Goal: Task Accomplishment & Management: Manage account settings

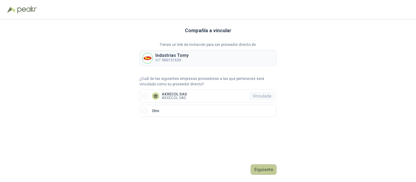
click at [263, 171] on button "Siguiente" at bounding box center [264, 170] width 26 height 10
click at [264, 95] on div "Vinculada" at bounding box center [262, 96] width 24 height 7
click at [262, 172] on button "Ingresar" at bounding box center [264, 170] width 24 height 10
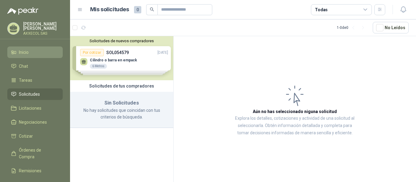
click at [28, 50] on span "Inicio" at bounding box center [24, 52] width 10 height 7
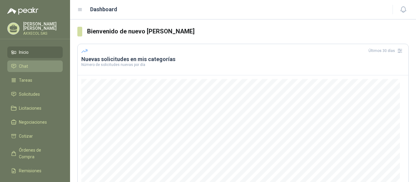
click at [28, 65] on li "Chat" at bounding box center [35, 66] width 48 height 7
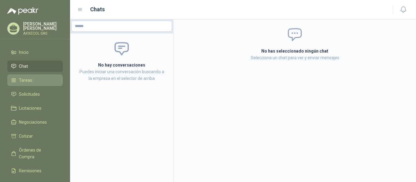
click at [23, 80] on span "Tareas" at bounding box center [25, 80] width 13 height 7
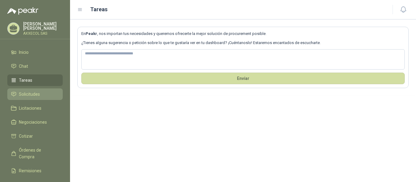
click at [22, 92] on span "Solicitudes" at bounding box center [29, 94] width 21 height 7
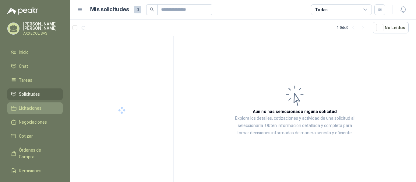
click at [24, 106] on span "Licitaciones" at bounding box center [30, 108] width 23 height 7
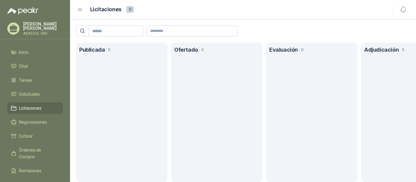
click at [31, 26] on p "[PERSON_NAME]" at bounding box center [43, 26] width 40 height 9
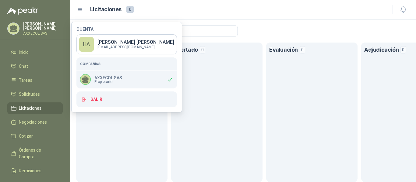
click at [106, 81] on span "Propietario" at bounding box center [108, 82] width 28 height 4
click at [117, 48] on p "[EMAIL_ADDRESS][DOMAIN_NAME]" at bounding box center [135, 47] width 77 height 4
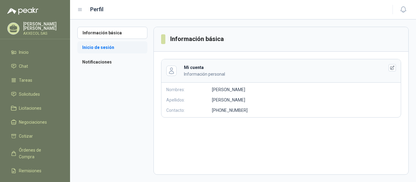
click at [93, 48] on li "Inicio de sesión" at bounding box center [112, 47] width 70 height 12
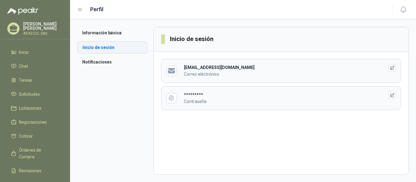
click at [93, 47] on li "Inicio de sesión" at bounding box center [112, 47] width 70 height 12
click at [102, 31] on li "Información básica" at bounding box center [112, 33] width 70 height 12
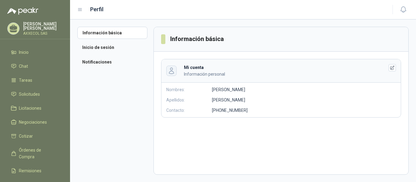
click at [173, 71] on icon "button" at bounding box center [171, 70] width 7 height 7
click at [391, 67] on icon "button" at bounding box center [392, 67] width 5 height 5
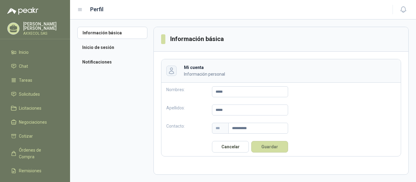
click at [171, 72] on icon "button" at bounding box center [171, 70] width 7 height 7
click at [170, 71] on icon "button" at bounding box center [171, 70] width 7 height 7
drag, startPoint x: 170, startPoint y: 71, endPoint x: 159, endPoint y: 73, distance: 11.5
click at [159, 73] on div "**********" at bounding box center [281, 108] width 255 height 112
click at [171, 72] on icon "button" at bounding box center [171, 70] width 7 height 7
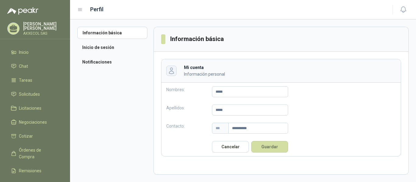
click at [171, 72] on icon "button" at bounding box center [171, 70] width 7 height 7
click at [170, 72] on icon "button" at bounding box center [171, 71] width 5 height 6
click at [91, 58] on li "Notificaciones" at bounding box center [112, 62] width 70 height 12
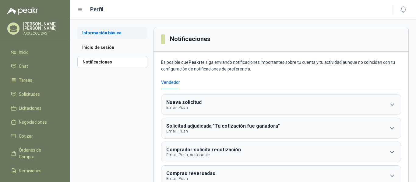
click at [104, 33] on li "Información básica" at bounding box center [112, 33] width 70 height 12
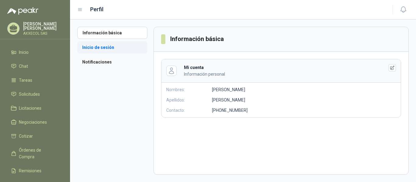
click at [93, 48] on li "Inicio de sesión" at bounding box center [112, 47] width 70 height 12
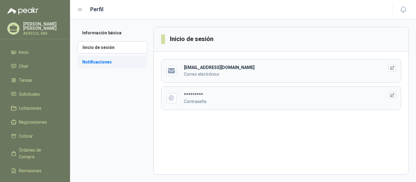
click at [94, 61] on li "Notificaciones" at bounding box center [112, 62] width 70 height 12
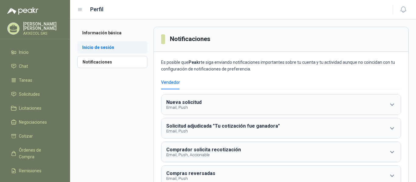
click at [96, 46] on li "Inicio de sesión" at bounding box center [112, 47] width 70 height 12
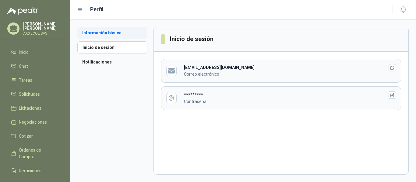
click at [91, 32] on li "Información básica" at bounding box center [112, 33] width 70 height 12
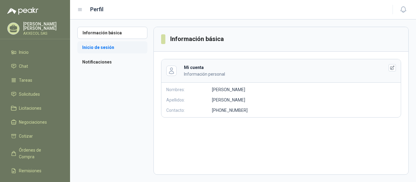
click at [90, 46] on li "Inicio de sesión" at bounding box center [112, 47] width 70 height 12
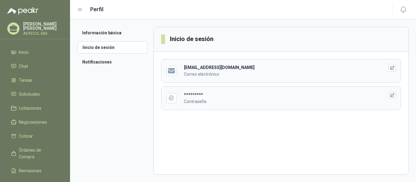
click at [193, 67] on b "[EMAIL_ADDRESS][DOMAIN_NAME]" at bounding box center [219, 67] width 71 height 5
click at [97, 10] on h1 "Perfil" at bounding box center [96, 9] width 13 height 9
click at [79, 9] on icon at bounding box center [79, 9] width 5 height 5
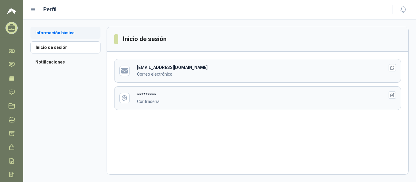
click at [56, 30] on li "Información básica" at bounding box center [65, 33] width 70 height 12
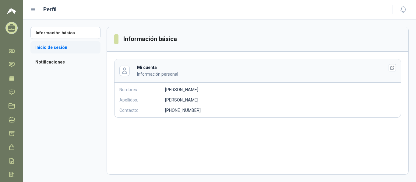
click at [55, 46] on li "Inicio de sesión" at bounding box center [65, 47] width 70 height 12
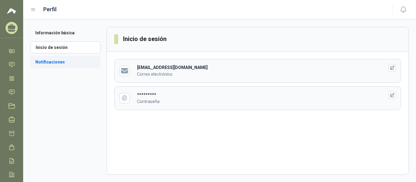
click at [53, 66] on li "Notificaciones" at bounding box center [65, 62] width 70 height 12
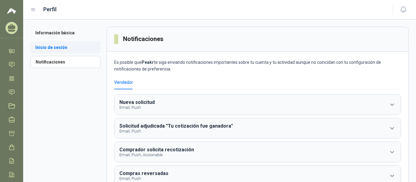
click at [59, 46] on li "Inicio de sesión" at bounding box center [65, 47] width 70 height 12
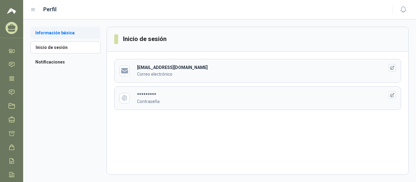
click at [53, 33] on li "Información básica" at bounding box center [65, 33] width 70 height 12
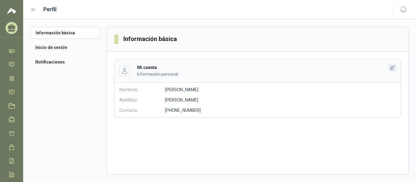
click at [390, 67] on icon "button" at bounding box center [392, 68] width 4 height 4
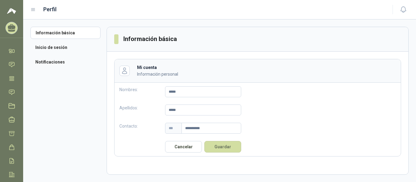
click at [243, 35] on header "Información básica" at bounding box center [257, 39] width 301 height 25
click at [126, 72] on icon "button" at bounding box center [124, 70] width 7 height 7
click at [147, 74] on p "Información personal" at bounding box center [255, 74] width 237 height 7
click at [45, 49] on li "Inicio de sesión" at bounding box center [65, 47] width 70 height 12
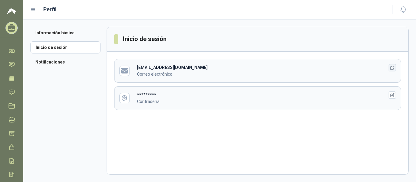
click at [390, 68] on icon "button" at bounding box center [392, 67] width 5 height 5
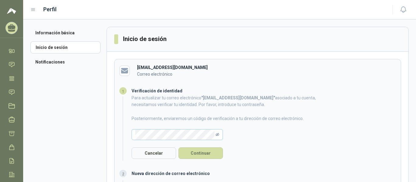
click at [218, 136] on icon "eye-invisible" at bounding box center [218, 135] width 4 height 4
click at [191, 154] on button "Continuar" at bounding box center [200, 154] width 44 height 12
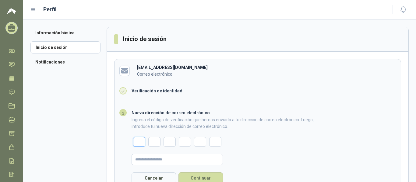
click at [138, 141] on input "text" at bounding box center [139, 142] width 12 height 10
type input "*"
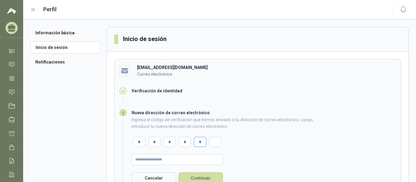
type input "*"
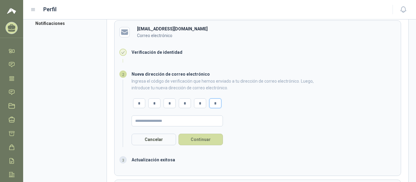
scroll to position [61, 0]
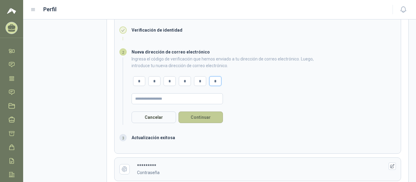
type input "*"
click at [199, 116] on button "Continuar" at bounding box center [200, 118] width 44 height 12
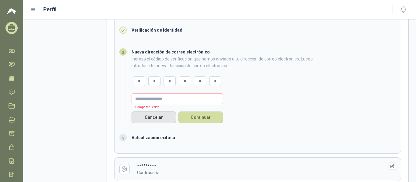
click at [159, 117] on button "Cancelar" at bounding box center [154, 118] width 44 height 12
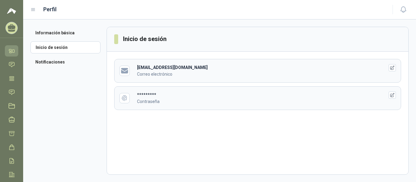
click at [13, 52] on icon at bounding box center [12, 51] width 6 height 6
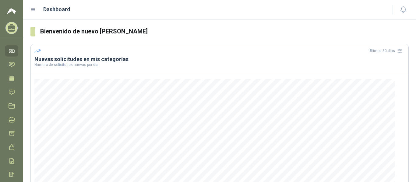
click at [12, 30] on icon at bounding box center [11, 31] width 7 height 2
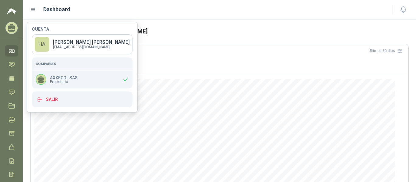
click at [57, 81] on span "Propietario" at bounding box center [64, 82] width 28 height 4
click at [12, 32] on icon at bounding box center [11, 31] width 7 height 2
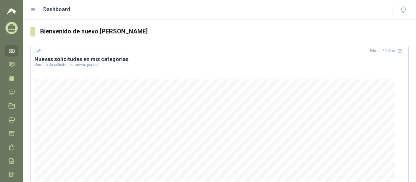
click at [16, 29] on icon at bounding box center [11, 27] width 9 height 9
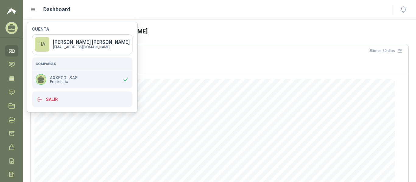
click at [52, 62] on h5 "Compañías" at bounding box center [82, 63] width 93 height 5
click at [56, 40] on p "[PERSON_NAME]" at bounding box center [91, 42] width 77 height 5
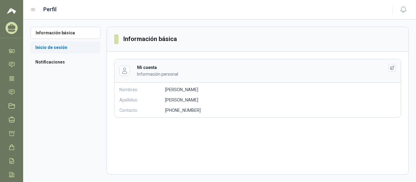
click at [58, 47] on li "Inicio de sesión" at bounding box center [65, 47] width 70 height 12
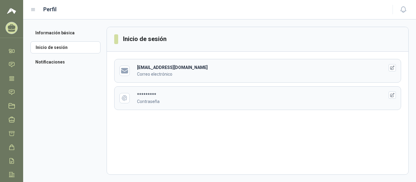
click at [139, 39] on h3 "Inicio de sesión" at bounding box center [145, 38] width 44 height 9
click at [56, 61] on li "Notificaciones" at bounding box center [65, 62] width 70 height 12
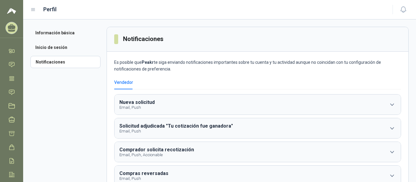
scroll to position [61, 0]
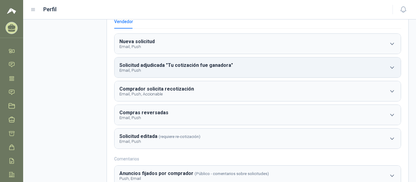
click at [174, 64] on b "Solicitud adjudicada "Tu cotización fue ganadora"" at bounding box center [176, 65] width 114 height 6
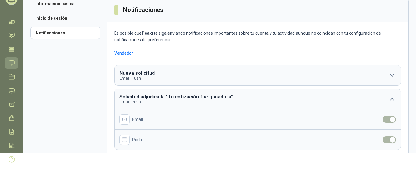
scroll to position [0, 0]
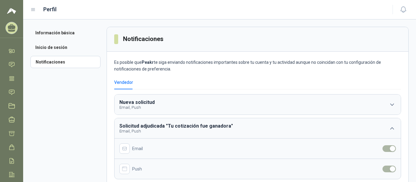
click at [56, 94] on aside "Información básica Inicio de sesión Notificaciones" at bounding box center [68, 185] width 76 height 316
click at [125, 83] on div "Vendedor" at bounding box center [123, 82] width 19 height 7
click at [34, 10] on icon at bounding box center [32, 9] width 5 height 5
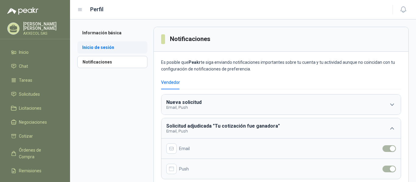
click at [93, 48] on li "Inicio de sesión" at bounding box center [112, 47] width 70 height 12
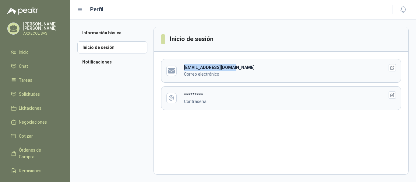
drag, startPoint x: 230, startPoint y: 68, endPoint x: 181, endPoint y: 67, distance: 49.9
click at [181, 67] on header "[EMAIL_ADDRESS][DOMAIN_NAME] Correo electrónico" at bounding box center [280, 70] width 239 height 23
drag, startPoint x: 184, startPoint y: 94, endPoint x: 207, endPoint y: 94, distance: 23.1
click at [206, 94] on div "********* Contraseña" at bounding box center [279, 98] width 191 height 13
click at [209, 108] on header "********* Contraseña" at bounding box center [280, 98] width 239 height 23
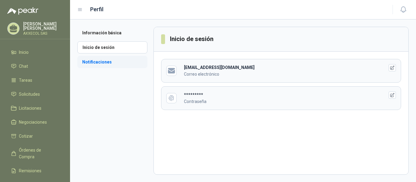
click at [94, 60] on li "Notificaciones" at bounding box center [112, 62] width 70 height 12
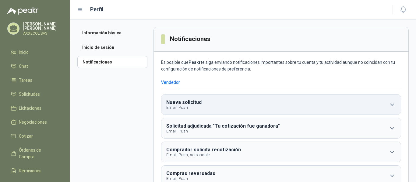
click at [174, 103] on b "Nueva solicitud" at bounding box center [183, 103] width 35 height 6
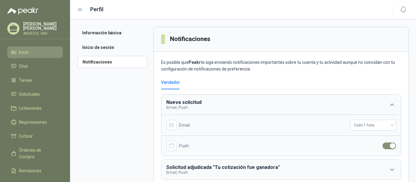
click at [25, 49] on span "Inicio" at bounding box center [24, 52] width 10 height 7
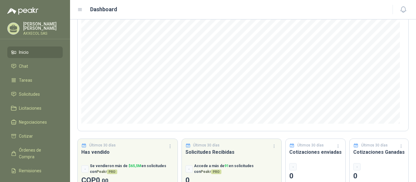
scroll to position [92, 0]
